Goal: Transaction & Acquisition: Subscribe to service/newsletter

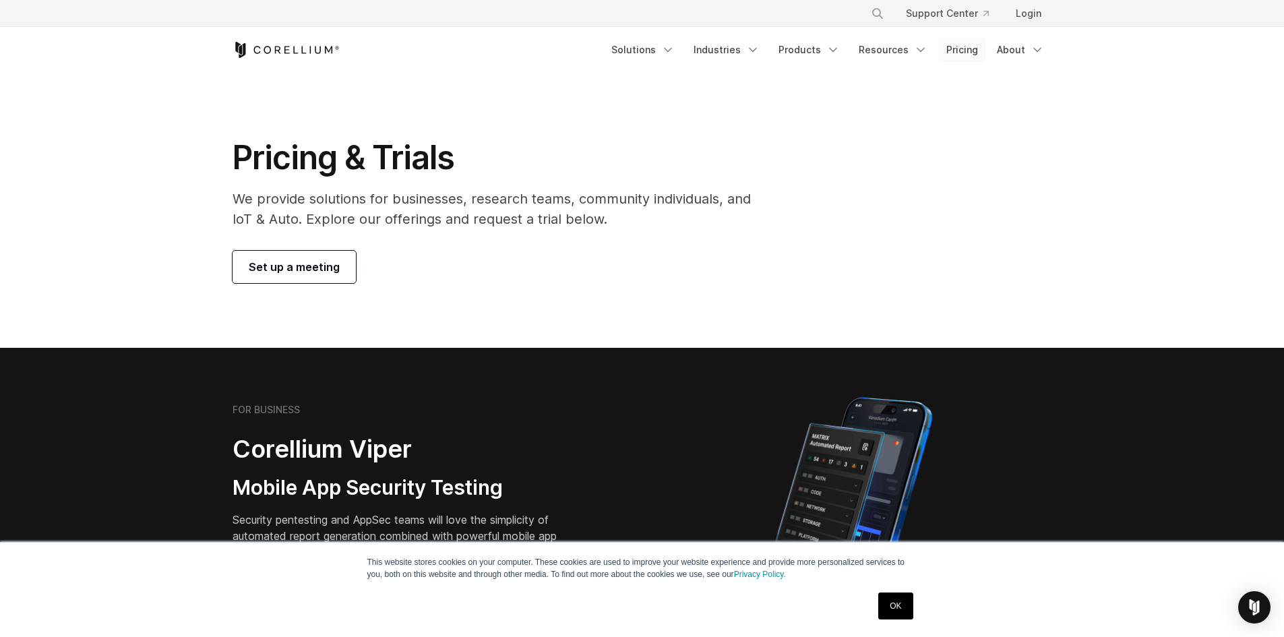
click at [965, 42] on link "Pricing" at bounding box center [962, 50] width 48 height 24
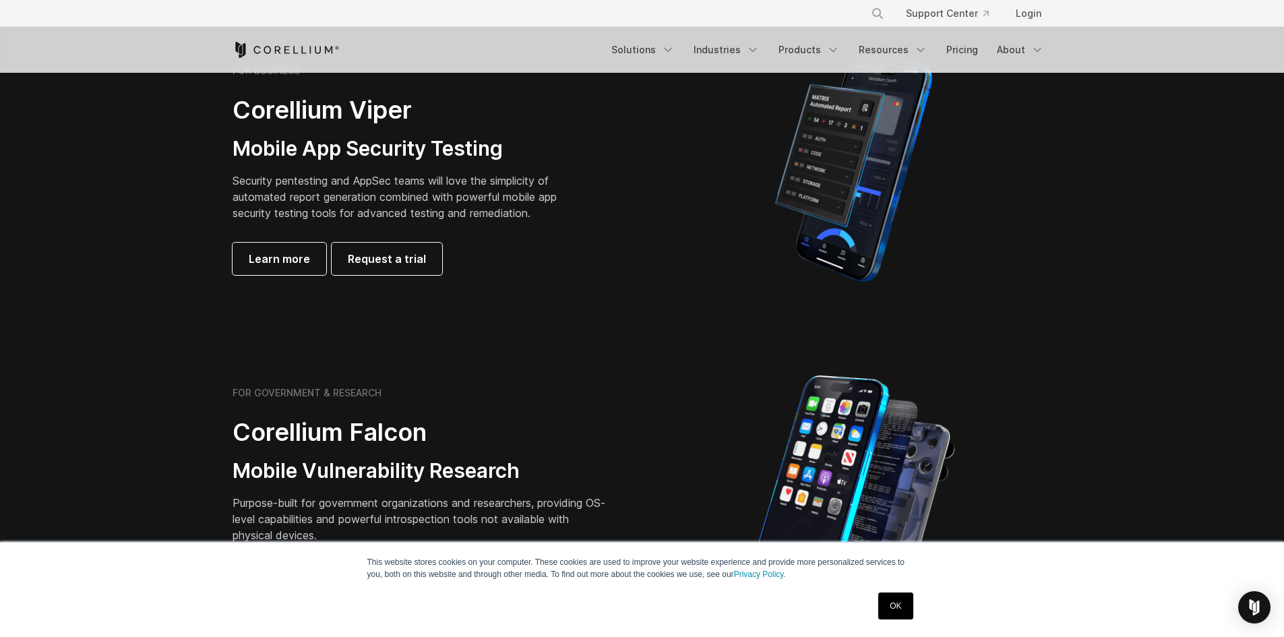
scroll to position [404, 0]
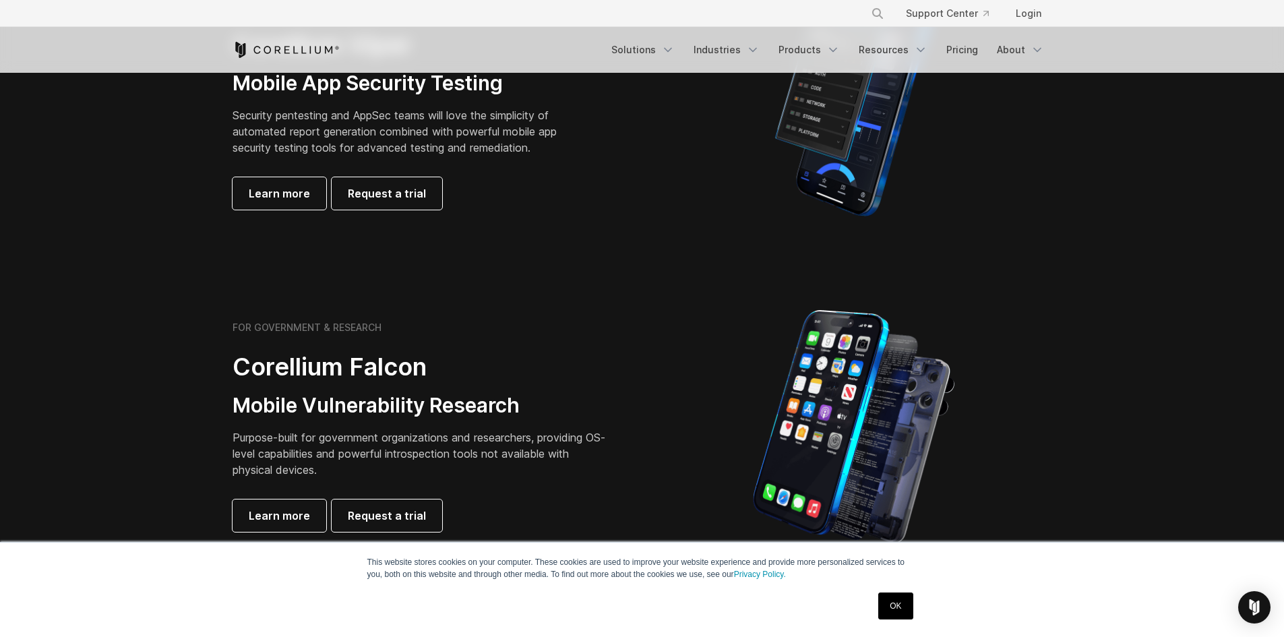
click at [383, 175] on div "FOR BUSINESS Corellium Viper Mobile App Security Testing Security pentesting an…" at bounding box center [421, 104] width 377 height 210
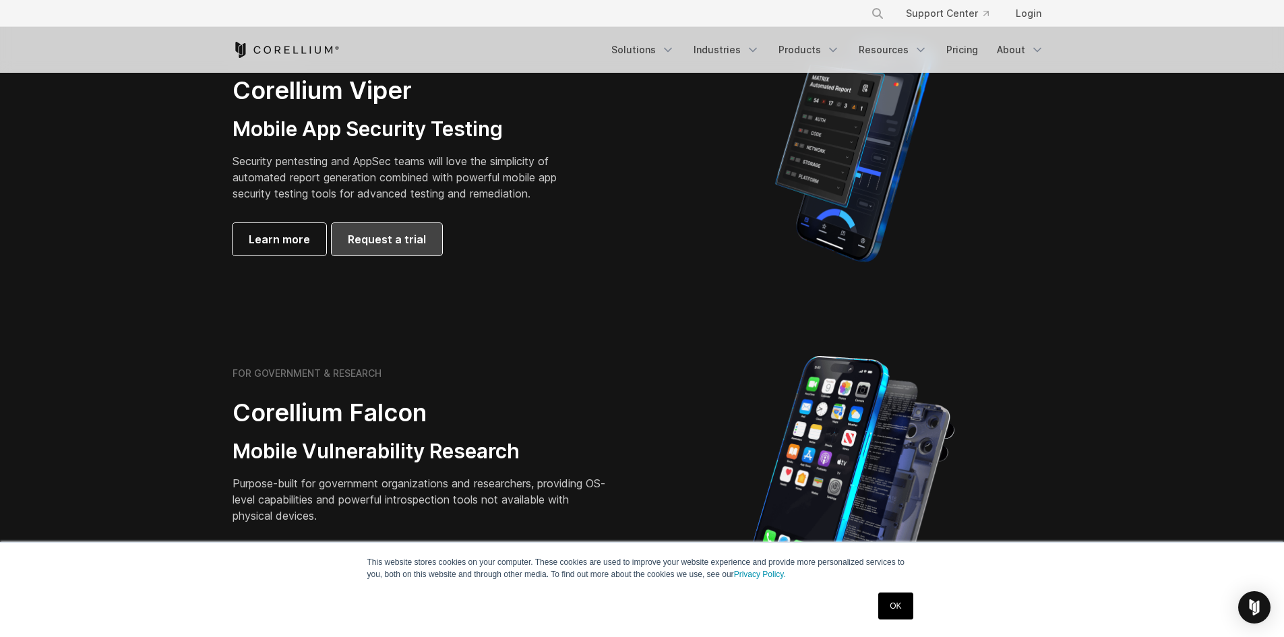
scroll to position [270, 0]
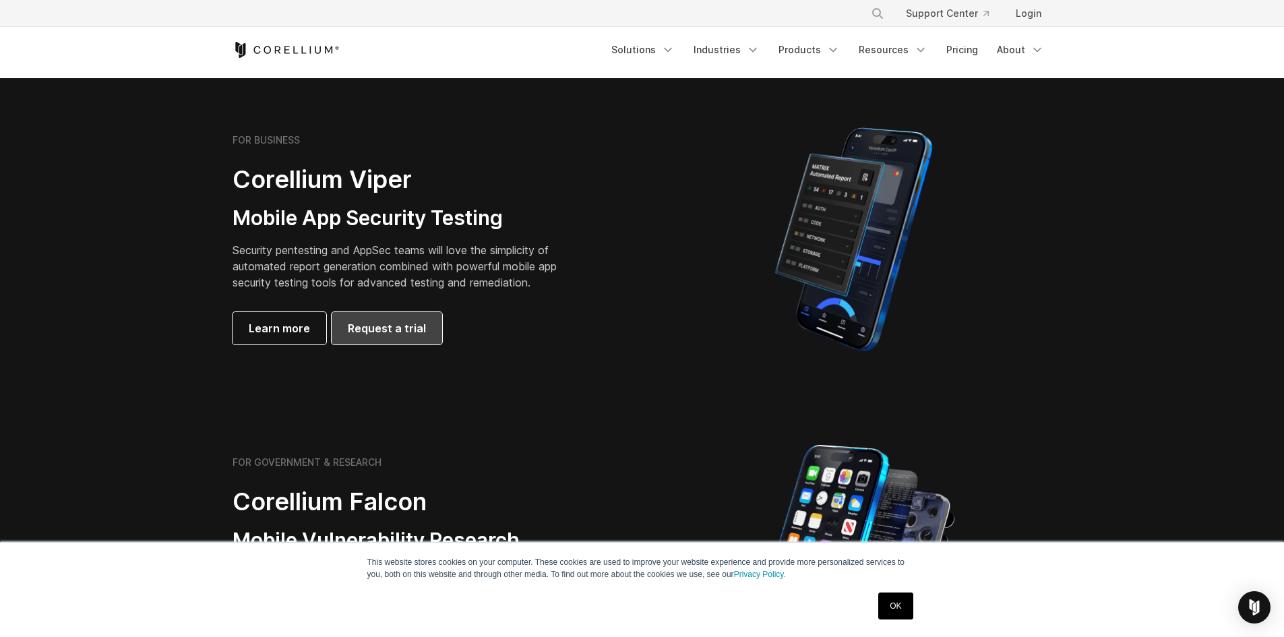
click at [398, 344] on link "Request a trial" at bounding box center [387, 328] width 111 height 32
click at [400, 327] on span "Request a trial" at bounding box center [387, 328] width 78 height 16
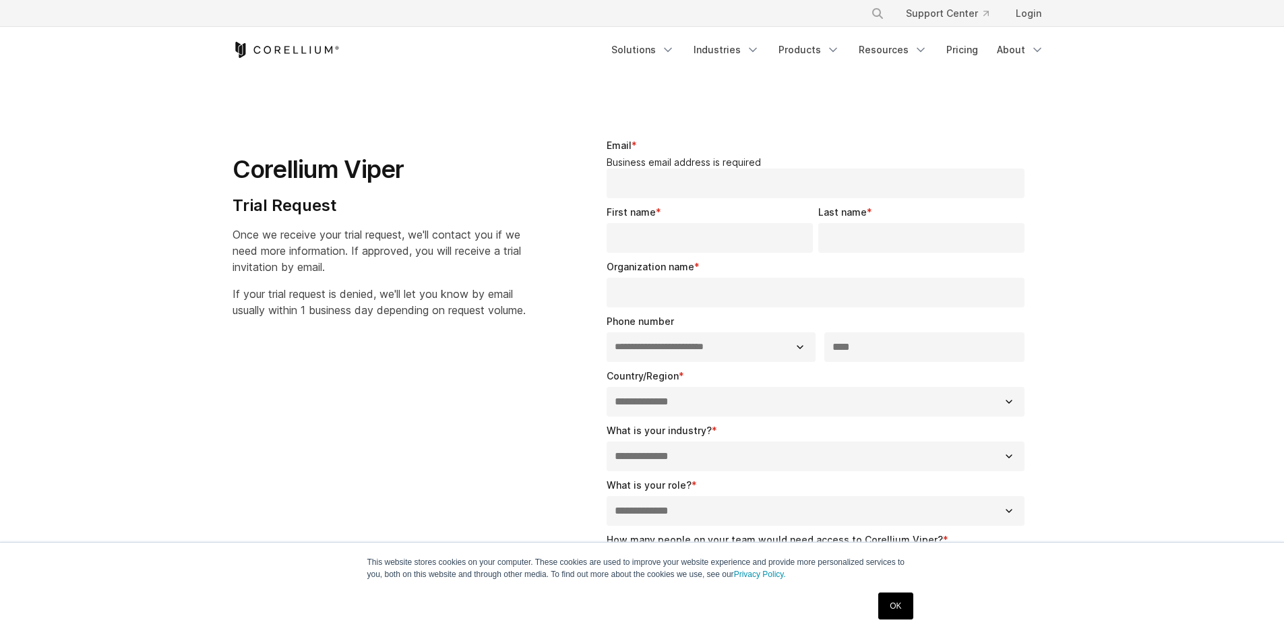
select select "**"
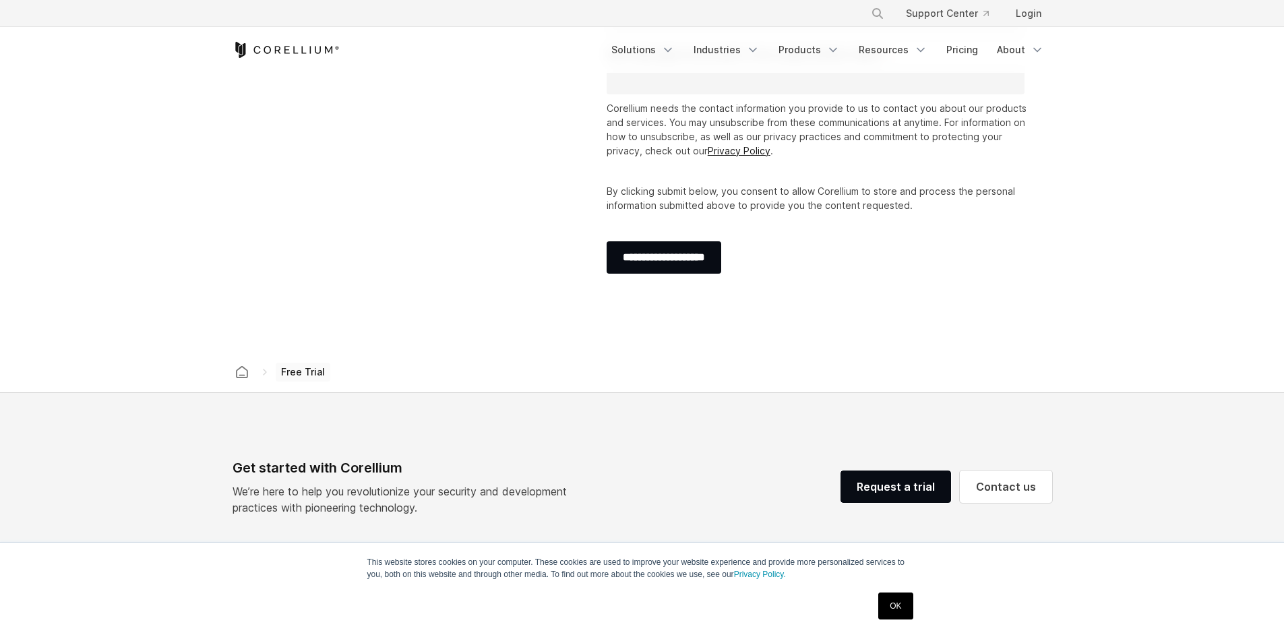
scroll to position [674, 0]
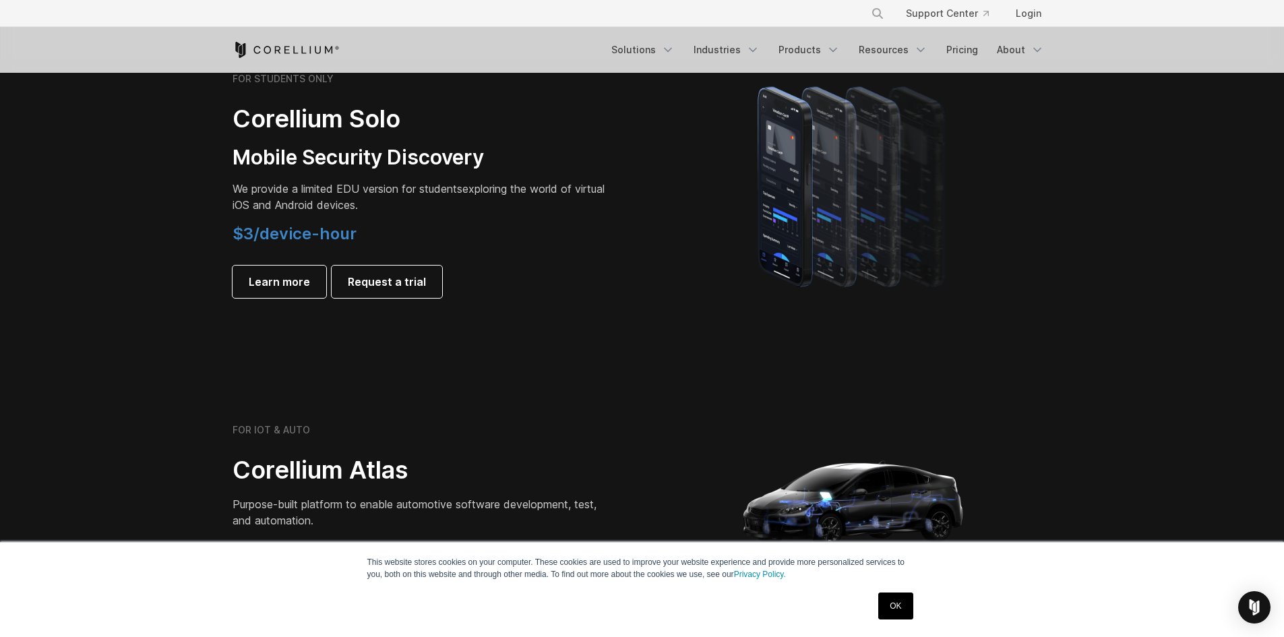
scroll to position [807, 0]
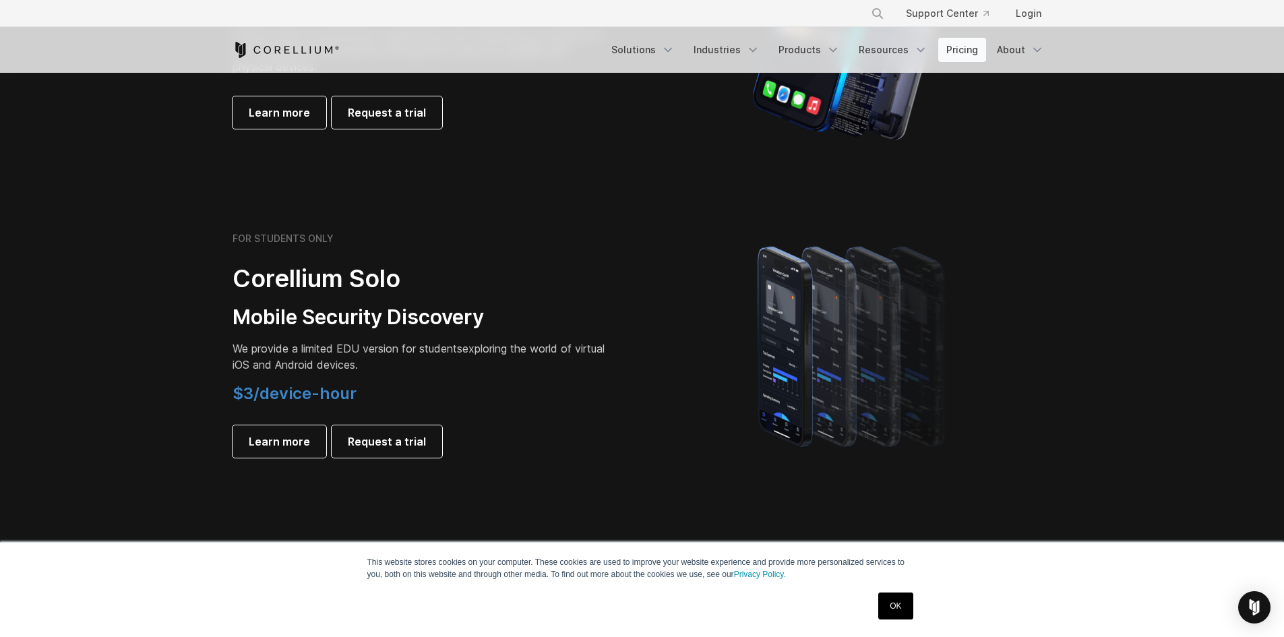
click at [973, 40] on link "Pricing" at bounding box center [962, 50] width 48 height 24
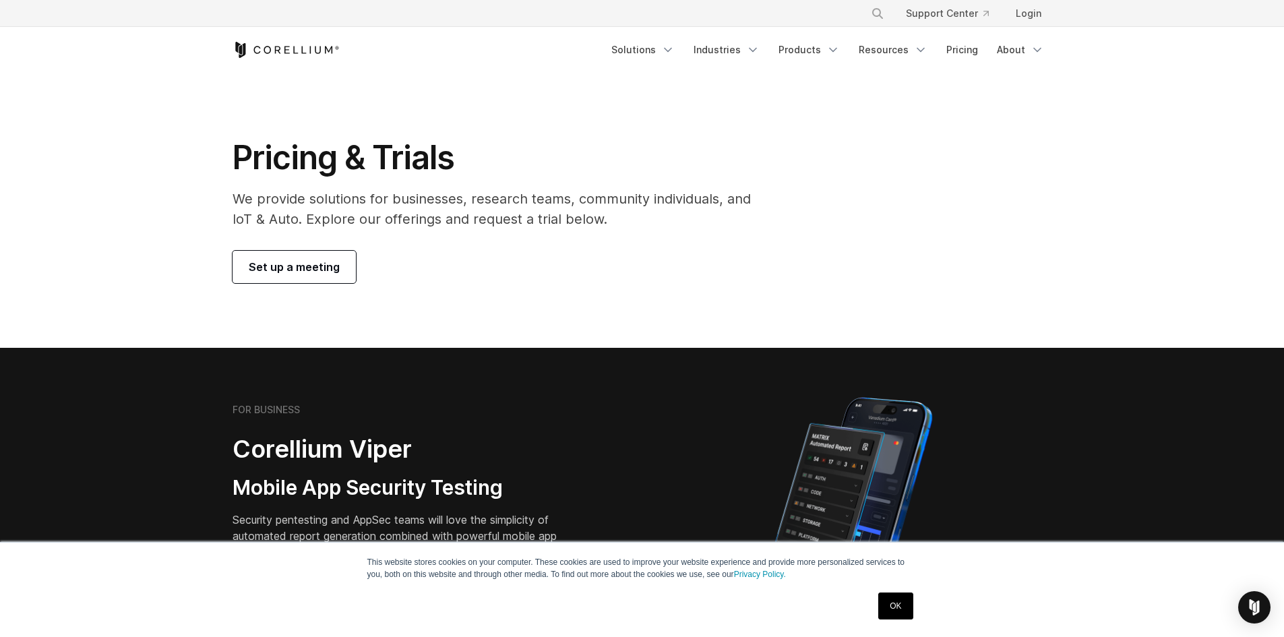
click at [286, 271] on span "Set up a meeting" at bounding box center [294, 267] width 91 height 16
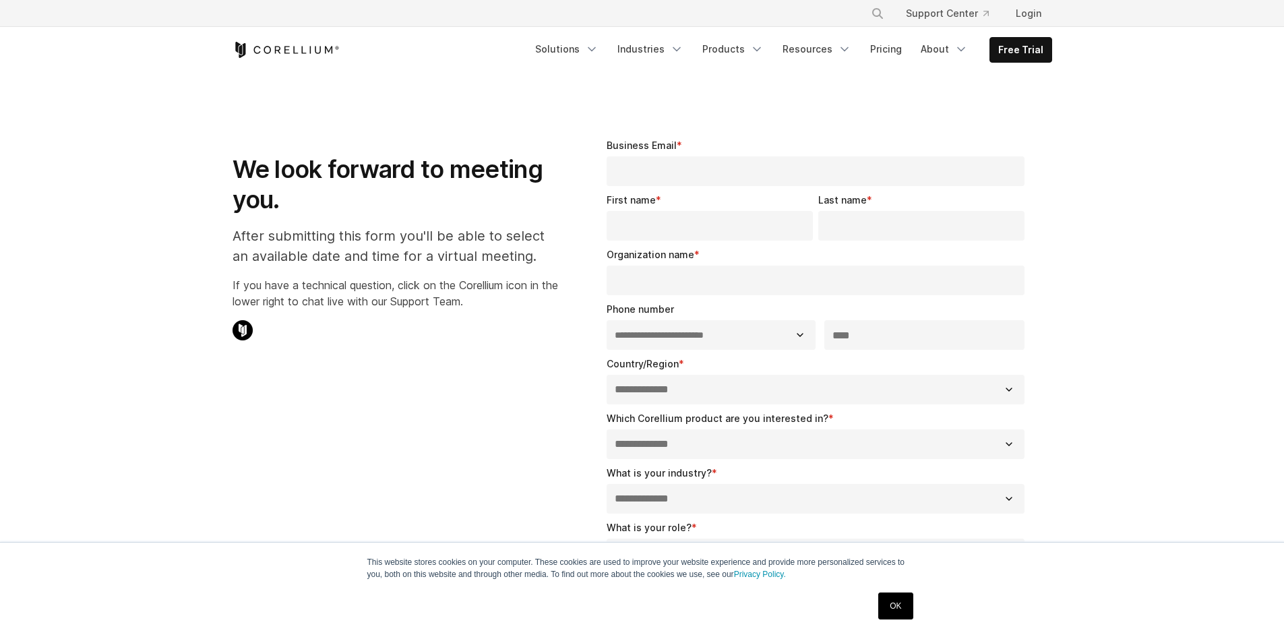
select select "**"
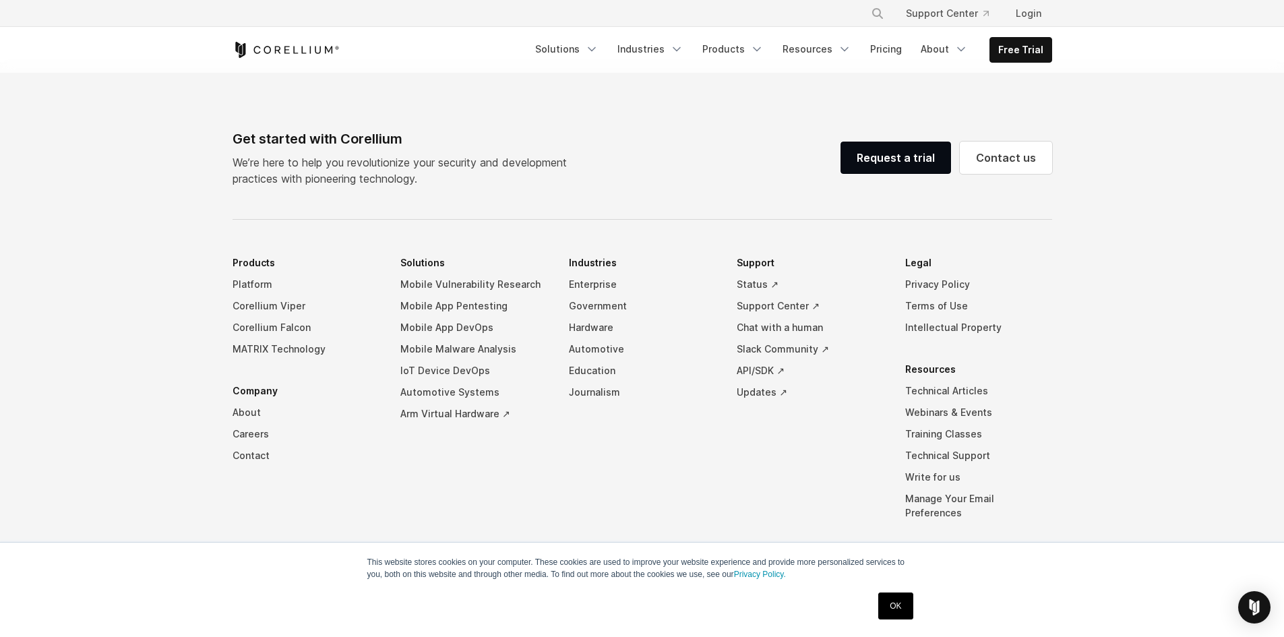
scroll to position [820, 0]
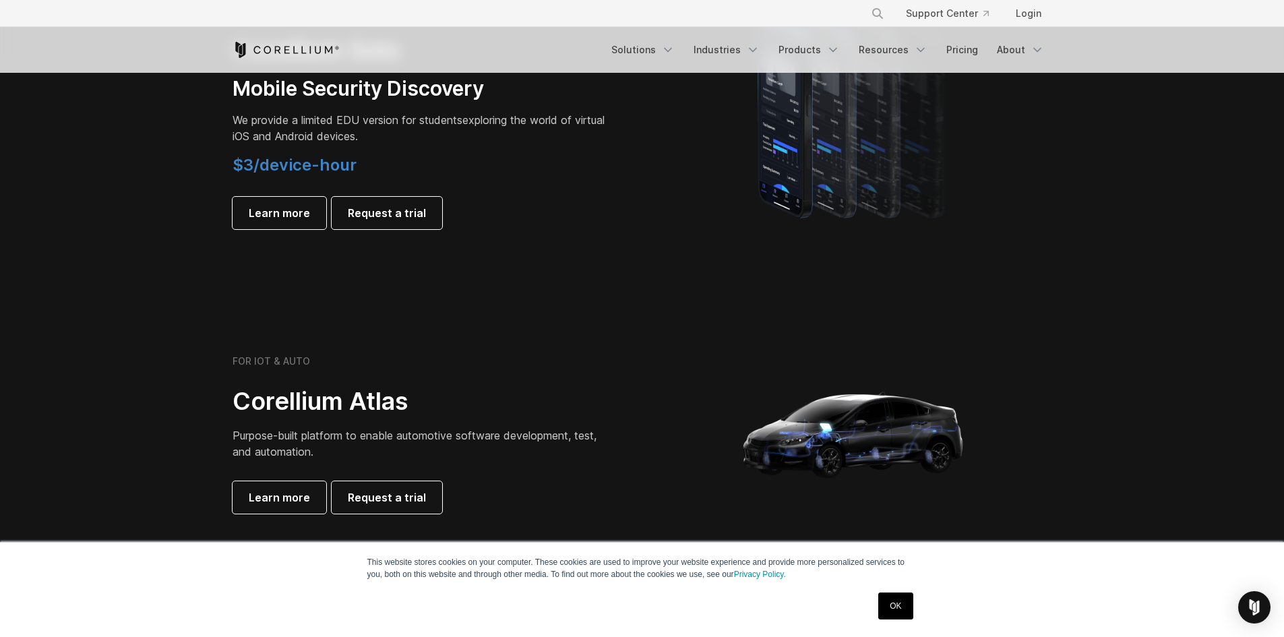
scroll to position [944, 0]
